Goal: Task Accomplishment & Management: Complete application form

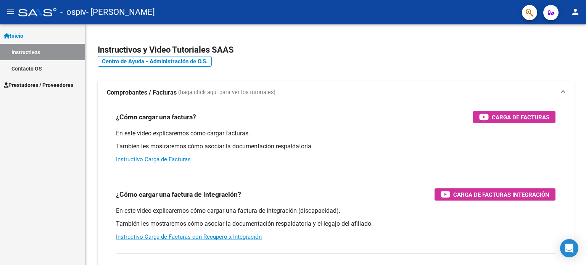
click at [66, 84] on span "Prestadores / Proveedores" at bounding box center [38, 85] width 69 height 8
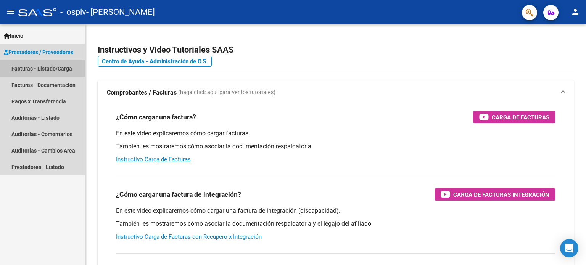
click at [40, 68] on link "Facturas - Listado/Carga" at bounding box center [42, 68] width 85 height 16
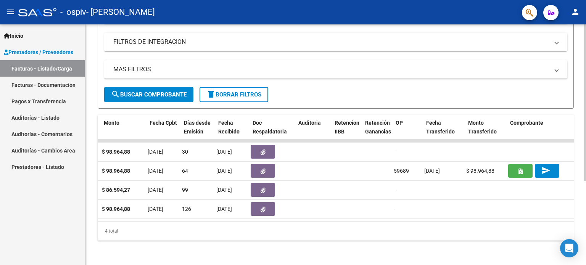
scroll to position [0, 345]
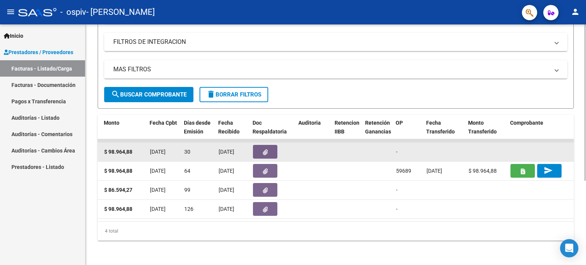
click at [257, 145] on button "button" at bounding box center [265, 152] width 24 height 14
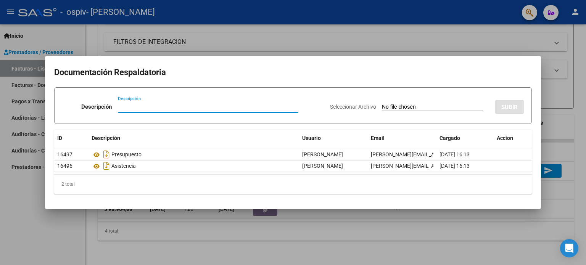
click at [578, 101] on div at bounding box center [293, 132] width 586 height 265
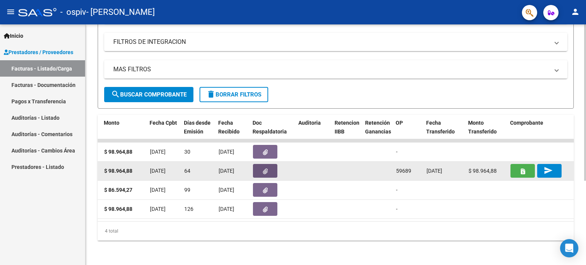
click at [260, 164] on button "button" at bounding box center [265, 171] width 24 height 14
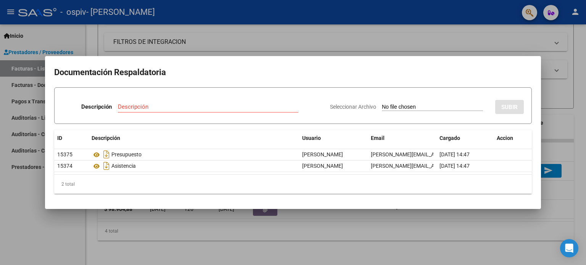
click at [585, 109] on div at bounding box center [293, 132] width 586 height 265
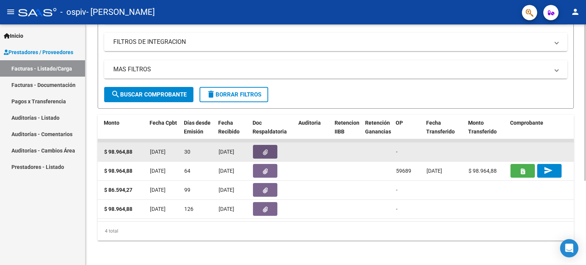
click at [261, 148] on button "button" at bounding box center [265, 152] width 24 height 14
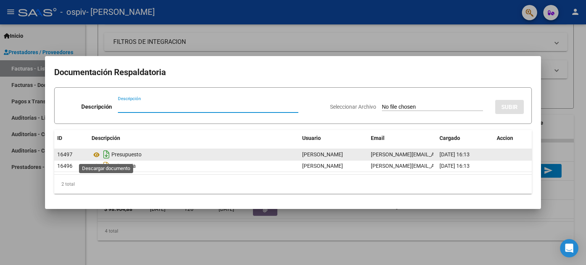
click at [106, 154] on icon "Descargar documento" at bounding box center [106, 154] width 10 height 12
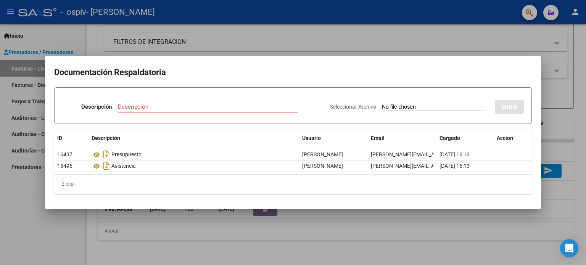
click at [8, 206] on div at bounding box center [293, 132] width 586 height 265
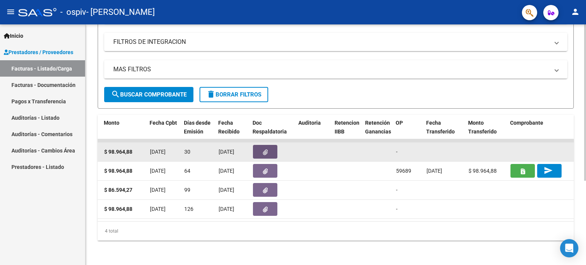
click at [264, 149] on icon "button" at bounding box center [265, 152] width 5 height 6
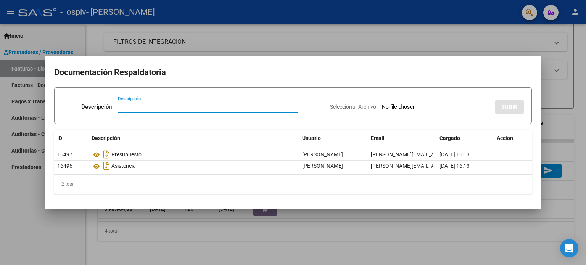
click at [576, 106] on div at bounding box center [293, 132] width 586 height 265
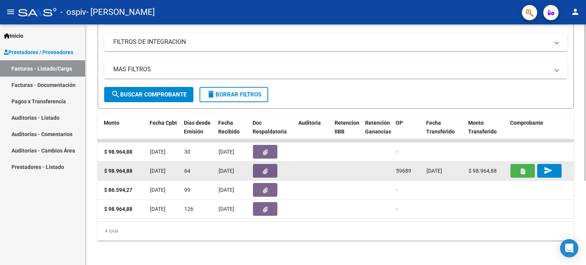
click at [514, 166] on button "button" at bounding box center [522, 171] width 24 height 14
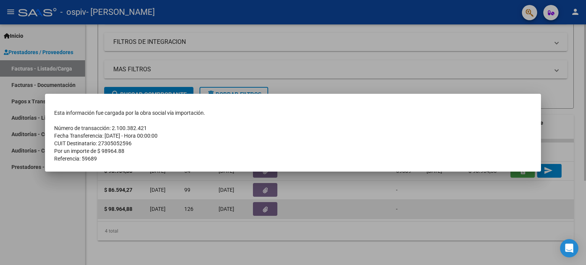
drag, startPoint x: 510, startPoint y: 204, endPoint x: 511, endPoint y: 198, distance: 5.8
click at [509, 204] on div at bounding box center [293, 132] width 586 height 265
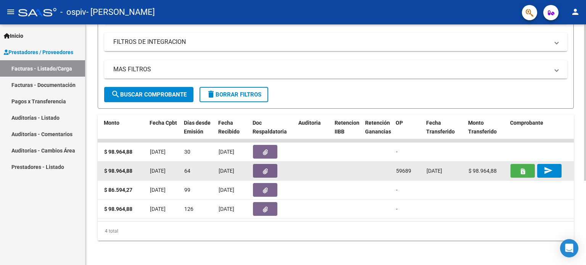
click at [543, 166] on mat-icon "send" at bounding box center [547, 170] width 9 height 9
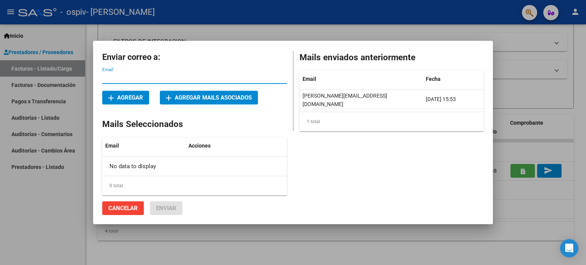
click at [538, 145] on div at bounding box center [293, 132] width 586 height 265
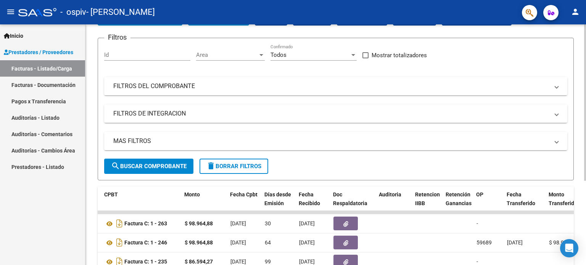
scroll to position [0, 0]
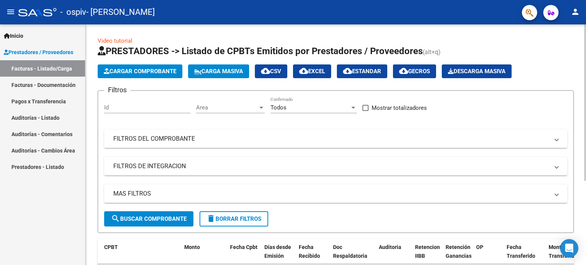
click at [133, 74] on span "Cargar Comprobante" at bounding box center [140, 71] width 72 height 7
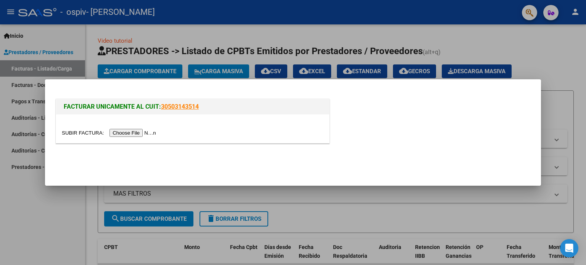
click at [151, 134] on input "file" at bounding box center [110, 133] width 96 height 8
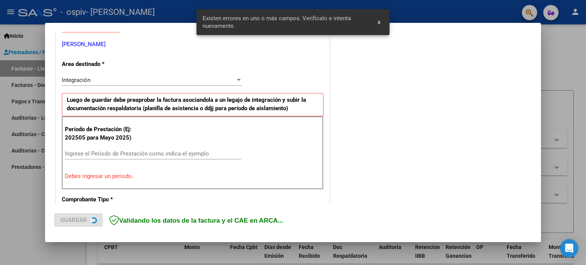
scroll to position [164, 0]
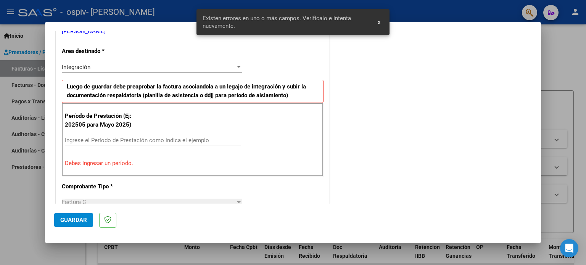
click at [123, 141] on input "Ingrese el Período de Prestación como indica el ejemplo" at bounding box center [153, 140] width 176 height 7
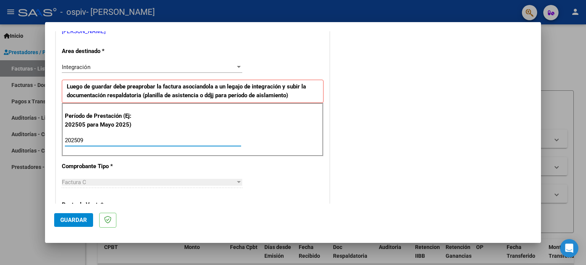
type input "202509"
click at [73, 221] on span "Guardar" at bounding box center [73, 220] width 27 height 7
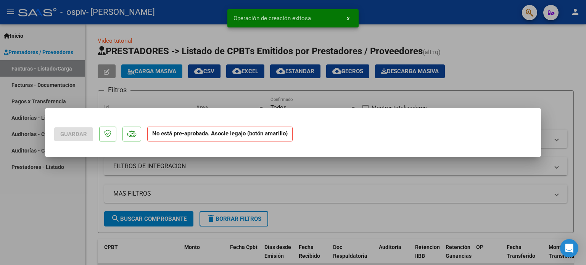
scroll to position [0, 0]
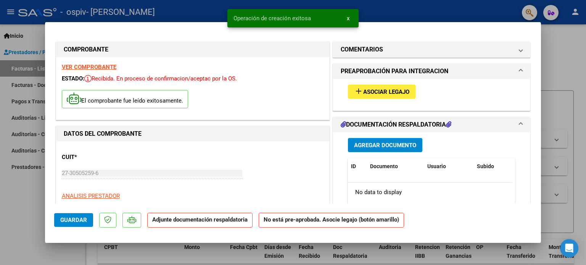
click at [363, 91] on span "Asociar Legajo" at bounding box center [386, 91] width 46 height 7
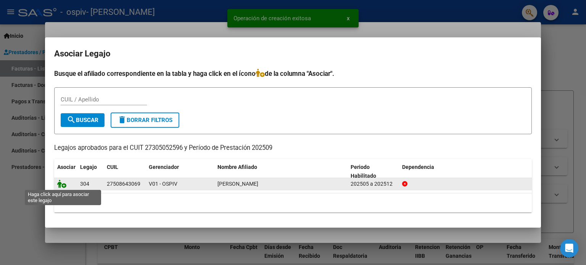
click at [59, 184] on icon at bounding box center [61, 184] width 9 height 8
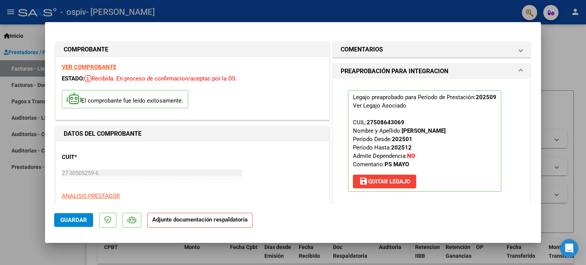
scroll to position [153, 0]
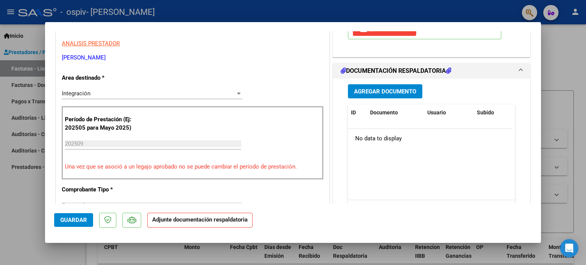
click at [365, 91] on span "Agregar Documento" at bounding box center [385, 91] width 62 height 7
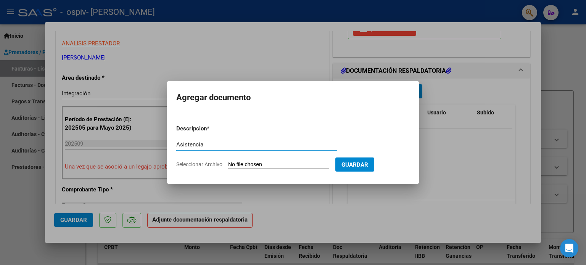
type input "Asistencia"
click at [243, 166] on input "Seleccionar Archivo" at bounding box center [278, 164] width 101 height 7
type input "C:\fakepath\Asistencia [PERSON_NAME].pdf"
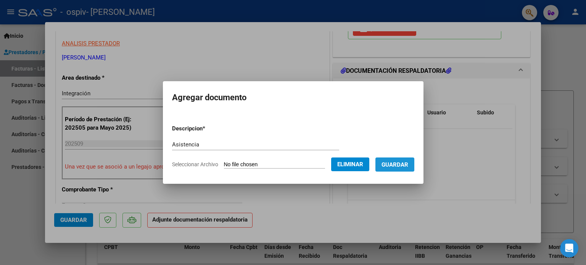
click at [404, 161] on span "Guardar" at bounding box center [394, 164] width 27 height 7
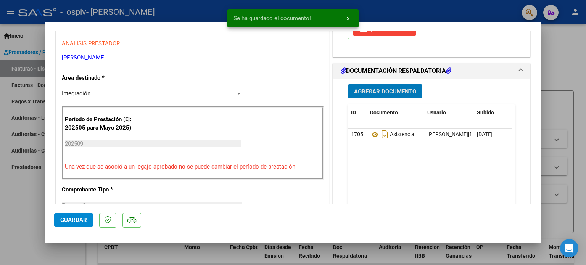
click at [381, 91] on span "Agregar Documento" at bounding box center [385, 91] width 62 height 7
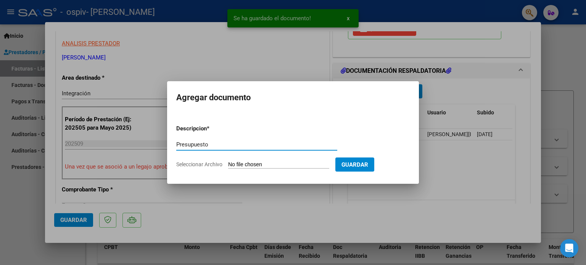
type input "Presupuesto"
click at [241, 165] on input "Seleccionar Archivo" at bounding box center [278, 164] width 101 height 7
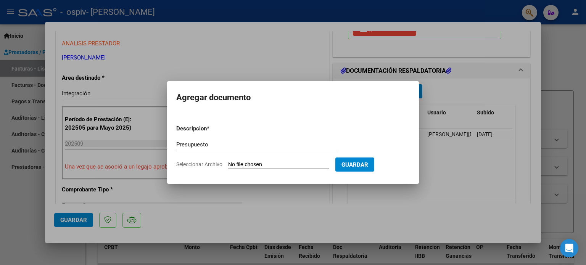
type input "C:\fakepath\Presupuesto.pdf"
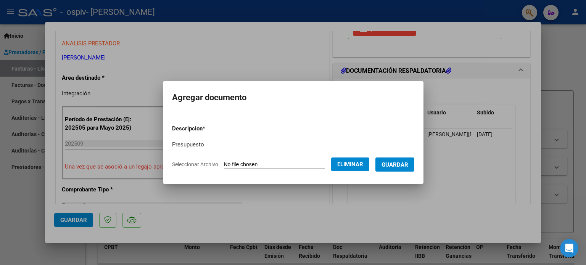
click at [408, 166] on span "Guardar" at bounding box center [394, 164] width 27 height 7
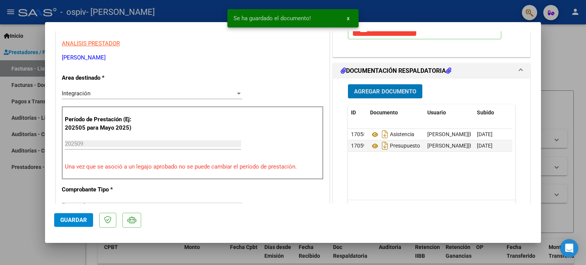
click at [387, 89] on span "Agregar Documento" at bounding box center [385, 91] width 62 height 7
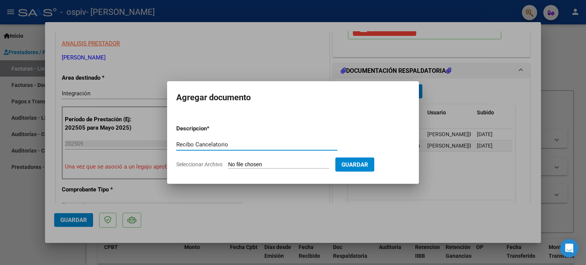
type input "Recibo Cancelatorio"
click at [244, 163] on input "Seleccionar Archivo" at bounding box center [278, 164] width 101 height 7
type input "C:\fakepath\27305052596_015_00001_00000010.pdf"
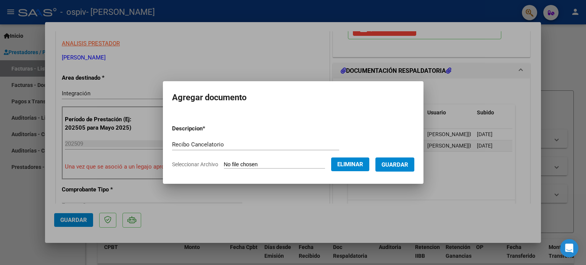
click at [405, 164] on span "Guardar" at bounding box center [394, 164] width 27 height 7
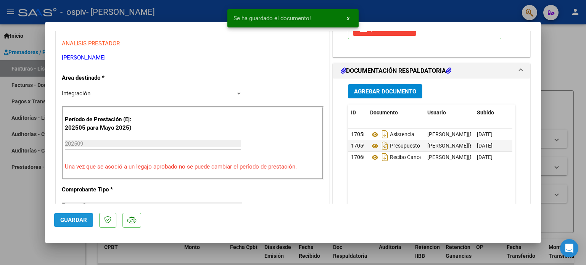
click at [87, 221] on button "Guardar" at bounding box center [73, 220] width 39 height 14
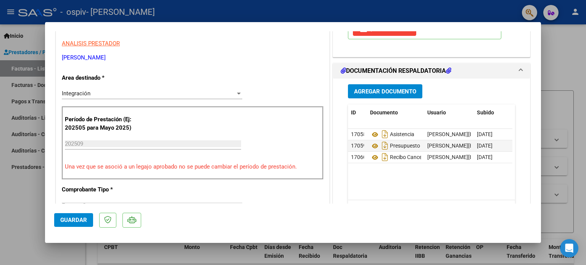
click at [0, 207] on div at bounding box center [293, 132] width 586 height 265
type input "$ 0,00"
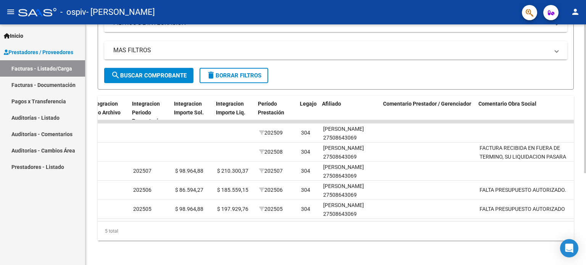
scroll to position [0, 833]
